Goal: Task Accomplishment & Management: Manage account settings

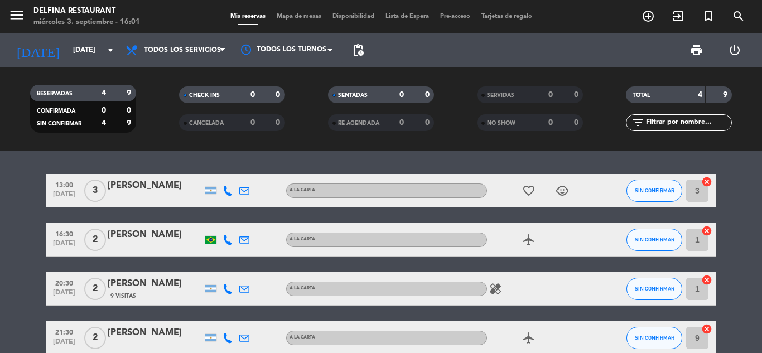
click at [202, 52] on span "Todos los servicios" at bounding box center [182, 50] width 77 height 8
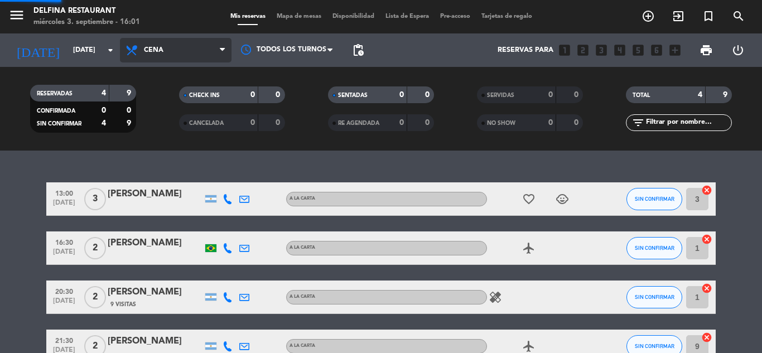
click at [170, 129] on div "menu Delfina Restaurant miércoles 3. septiembre - 16:01 Mis reservas Mapa de me…" at bounding box center [381, 75] width 762 height 151
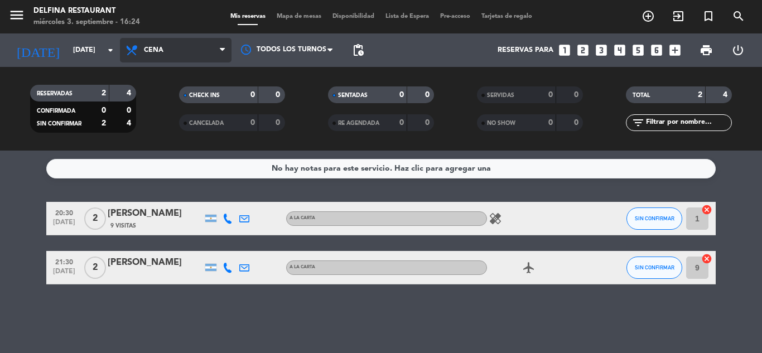
click at [149, 49] on span "Cena" at bounding box center [154, 50] width 20 height 8
click at [152, 103] on div "menu Delfina Restaurant miércoles 3. septiembre - 16:24 Mis reservas Mapa de me…" at bounding box center [381, 75] width 762 height 151
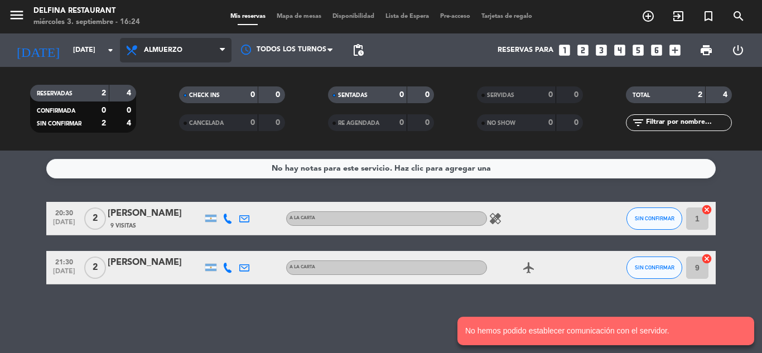
click at [177, 43] on span "Almuerzo" at bounding box center [176, 50] width 112 height 25
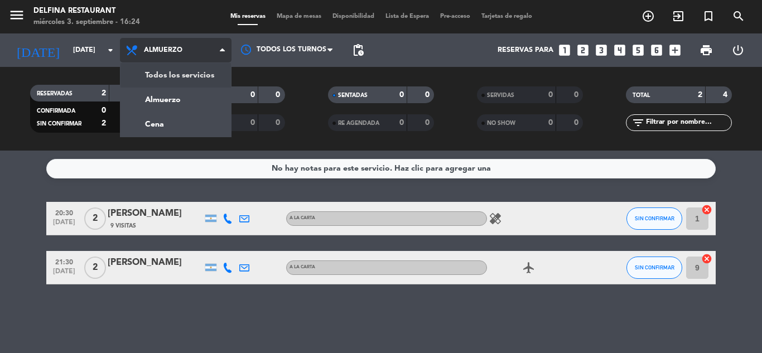
click at [167, 80] on div "menu Delfina Restaurant miércoles 3. septiembre - 16:24 Mis reservas Mapa de me…" at bounding box center [381, 75] width 762 height 151
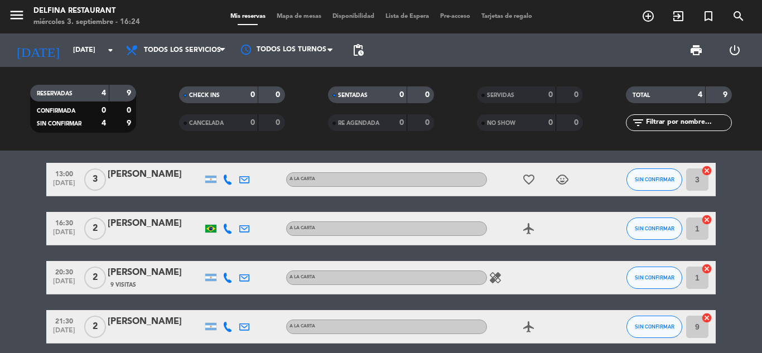
scroll to position [12, 0]
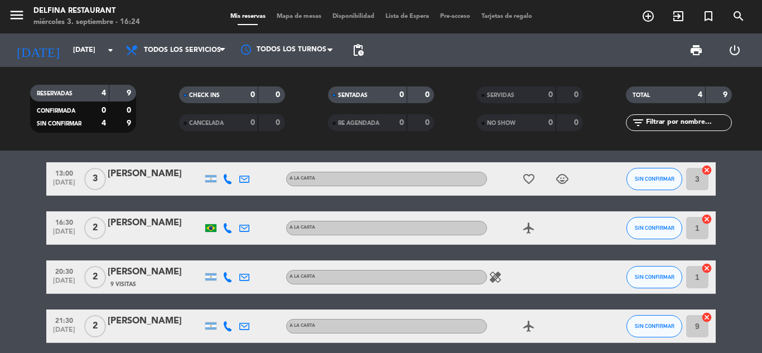
click at [529, 230] on icon "airplanemode_active" at bounding box center [528, 227] width 13 height 13
click at [569, 219] on div "airplanemode_active" at bounding box center [537, 227] width 100 height 33
click at [500, 278] on icon "healing" at bounding box center [494, 276] width 13 height 13
click at [565, 272] on div "healing Celiacos 1 personas" at bounding box center [537, 276] width 100 height 33
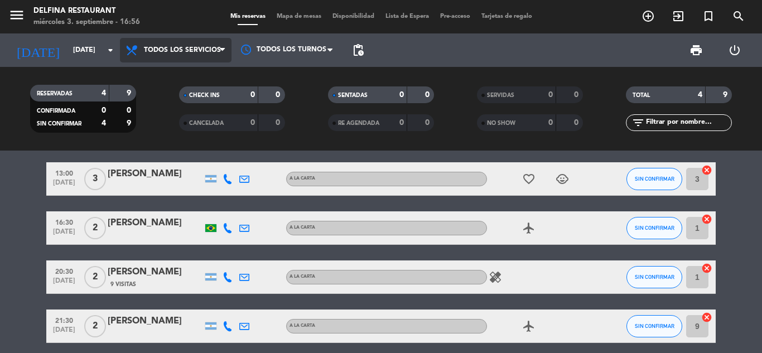
click at [175, 57] on span "Todos los servicios" at bounding box center [176, 50] width 112 height 25
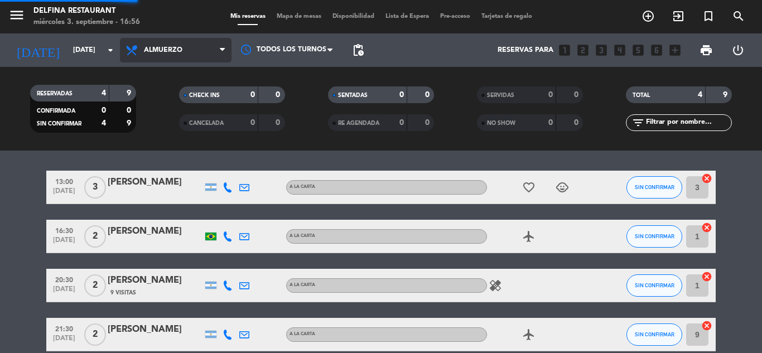
click at [159, 103] on div "menu Delfina Restaurant miércoles 3. septiembre - 16:56 Mis reservas Mapa de me…" at bounding box center [381, 75] width 762 height 151
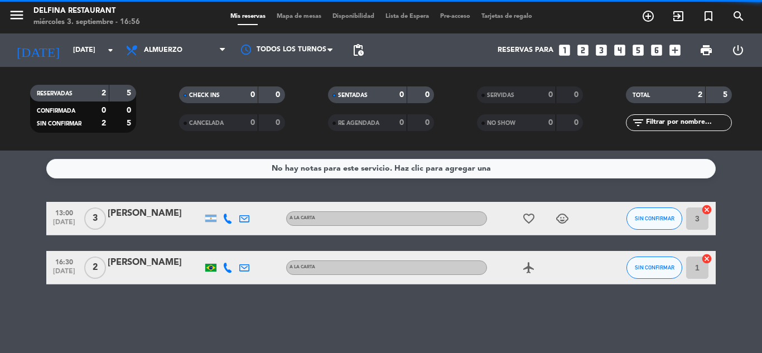
scroll to position [0, 0]
